Goal: Use online tool/utility: Utilize a website feature to perform a specific function

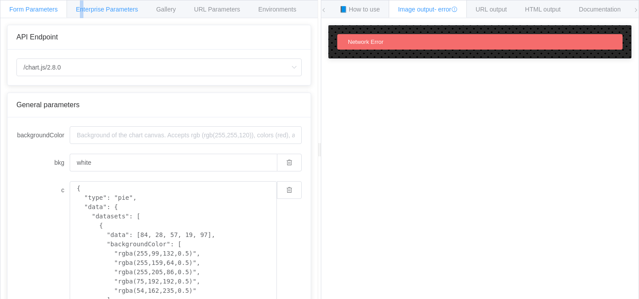
click at [82, 14] on div "Enterprise Parameters" at bounding box center [107, 9] width 81 height 18
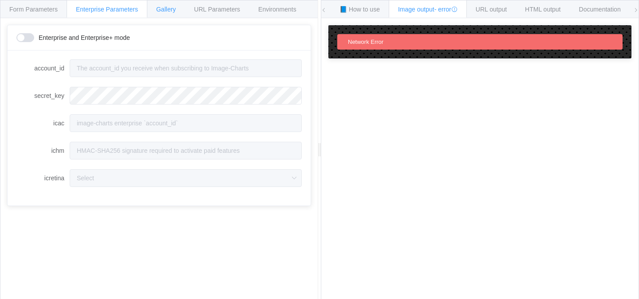
click at [157, 13] on div "Gallery" at bounding box center [166, 9] width 38 height 18
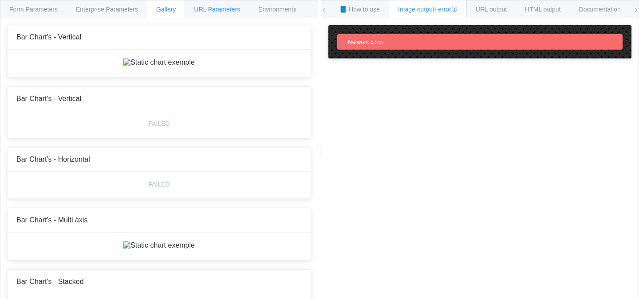
click at [209, 10] on span "URL Parameters" at bounding box center [217, 9] width 46 height 7
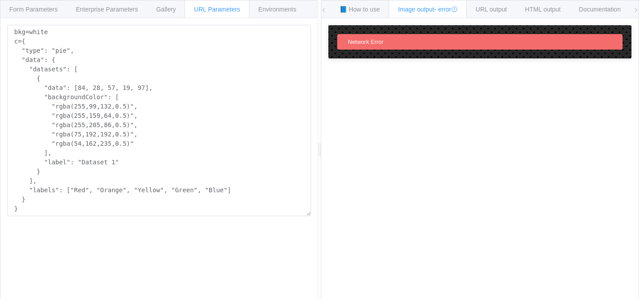
click at [247, 11] on div "URL Parameters" at bounding box center [217, 9] width 65 height 18
click at [280, 11] on span "Environments" at bounding box center [277, 9] width 38 height 7
